Goal: Navigation & Orientation: Find specific page/section

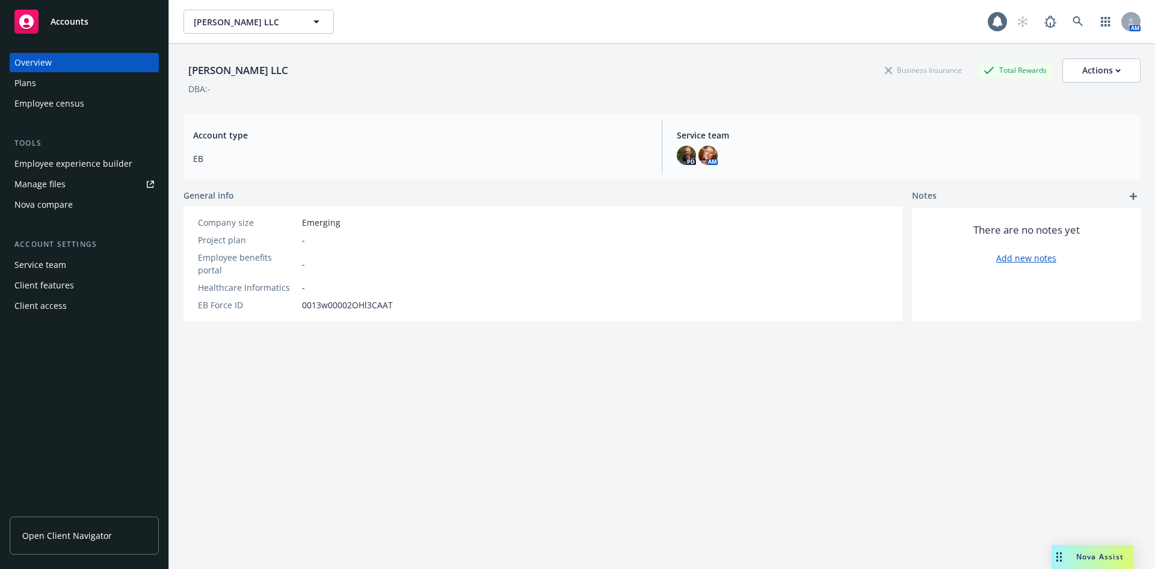
click at [1095, 554] on span "Nova Assist" at bounding box center [1101, 556] width 48 height 10
click at [1102, 558] on span "Nova Assist" at bounding box center [1101, 556] width 48 height 10
